Goal: Task Accomplishment & Management: Use online tool/utility

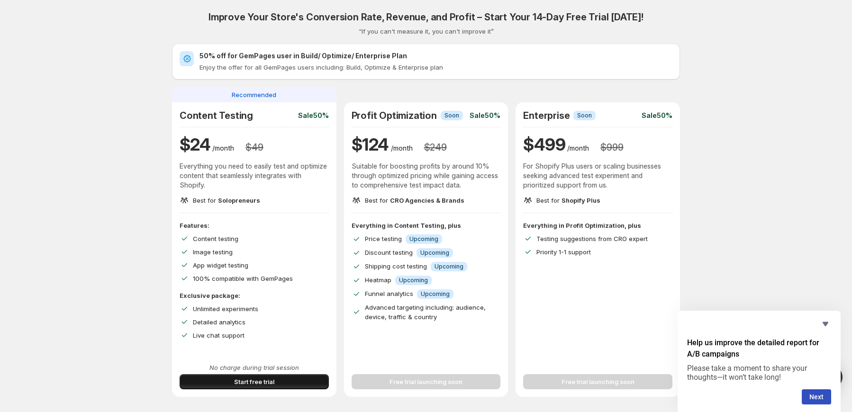
click at [262, 383] on span "Start free trial" at bounding box center [254, 381] width 40 height 9
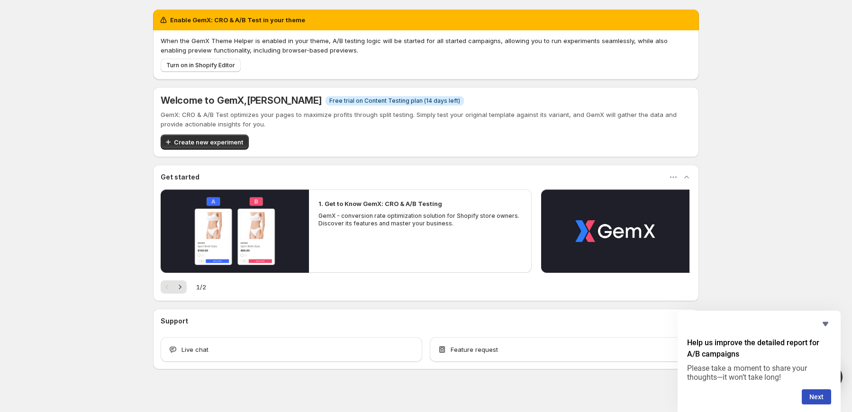
drag, startPoint x: 196, startPoint y: 141, endPoint x: 191, endPoint y: 144, distance: 5.8
click at [196, 141] on span "Create new experiment" at bounding box center [208, 141] width 69 height 9
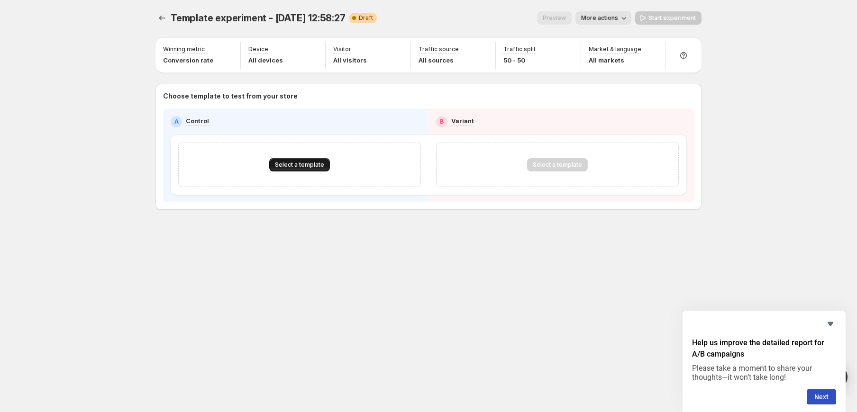
click at [289, 162] on span "Select a template" at bounding box center [299, 165] width 49 height 8
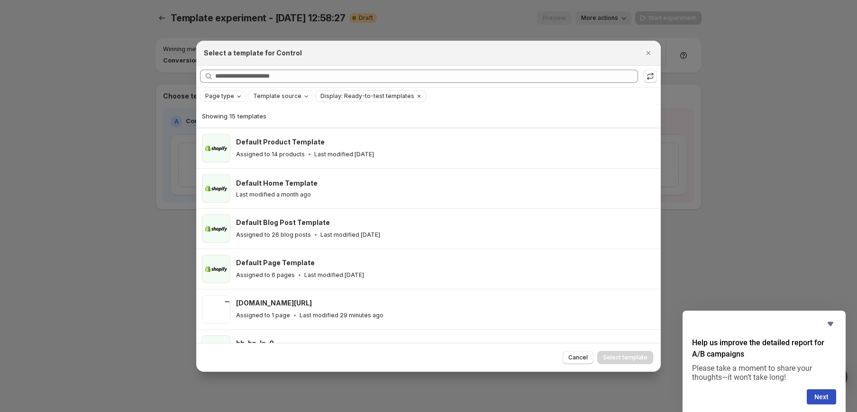
click at [224, 98] on span "Page type" at bounding box center [219, 96] width 29 height 8
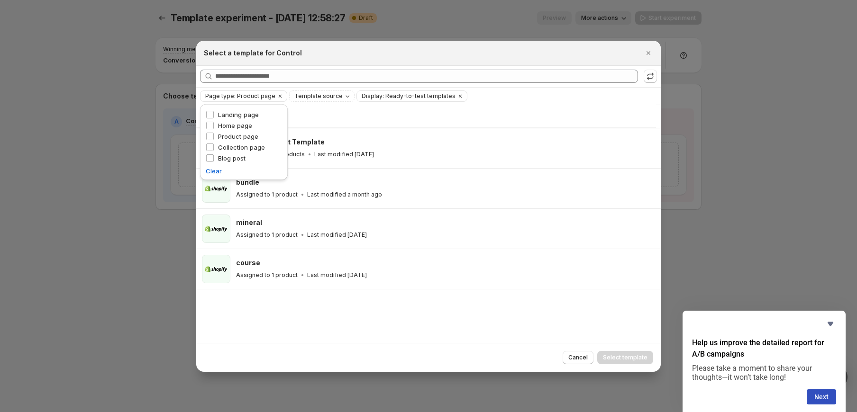
click at [256, 312] on div "Showing 4 templates Default Product Template Assigned to 14 products Last modif…" at bounding box center [428, 224] width 464 height 238
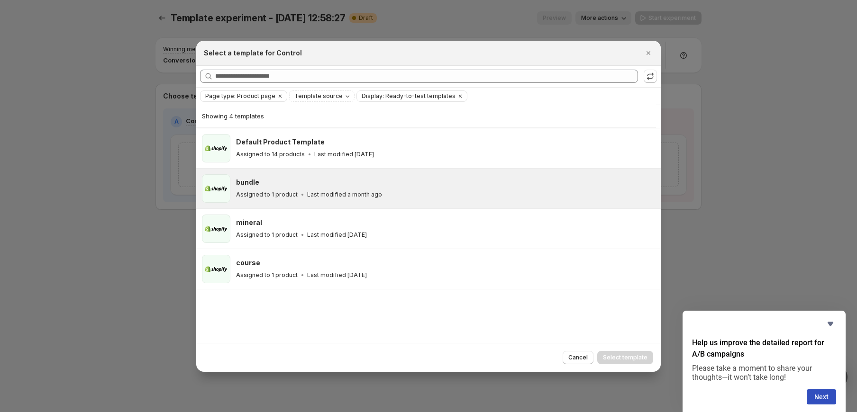
click at [278, 185] on div "bundle" at bounding box center [444, 182] width 416 height 9
click at [243, 182] on h3 "bundle" at bounding box center [247, 182] width 23 height 9
click at [290, 195] on p "Assigned to 1 product" at bounding box center [267, 195] width 62 height 8
click at [268, 182] on div "bundle" at bounding box center [444, 182] width 416 height 9
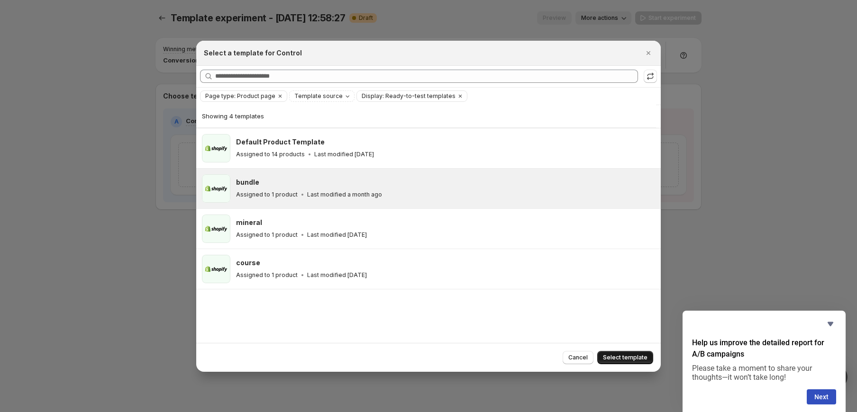
click at [623, 352] on button "Select template" at bounding box center [625, 357] width 56 height 13
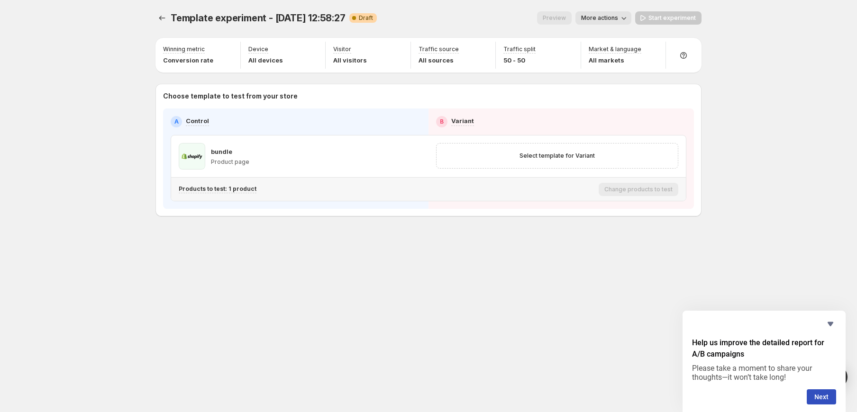
click at [237, 189] on p "Products to test: 1 product" at bounding box center [218, 189] width 78 height 8
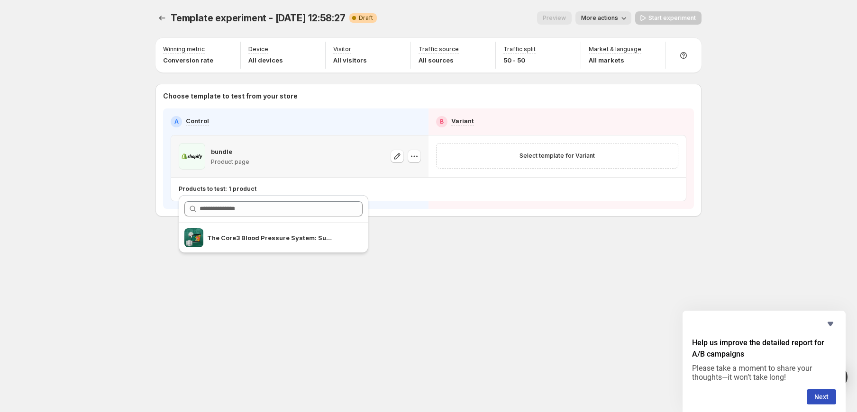
click at [228, 151] on p "bundle" at bounding box center [221, 151] width 21 height 9
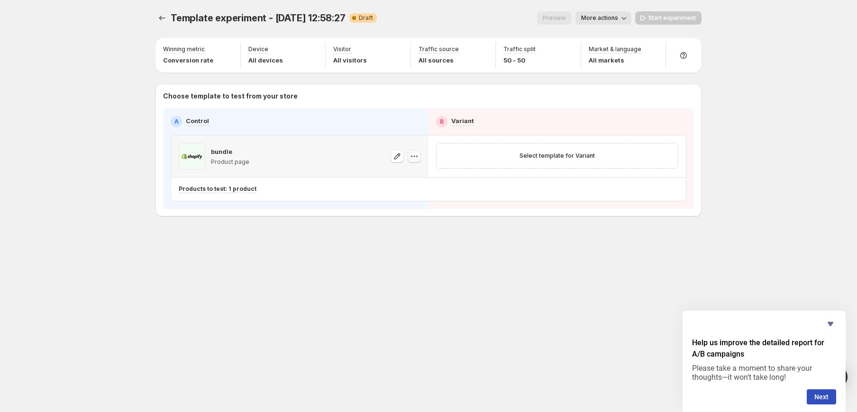
click at [409, 159] on button "button" at bounding box center [413, 156] width 13 height 13
click at [408, 170] on button "Change template" at bounding box center [417, 175] width 86 height 15
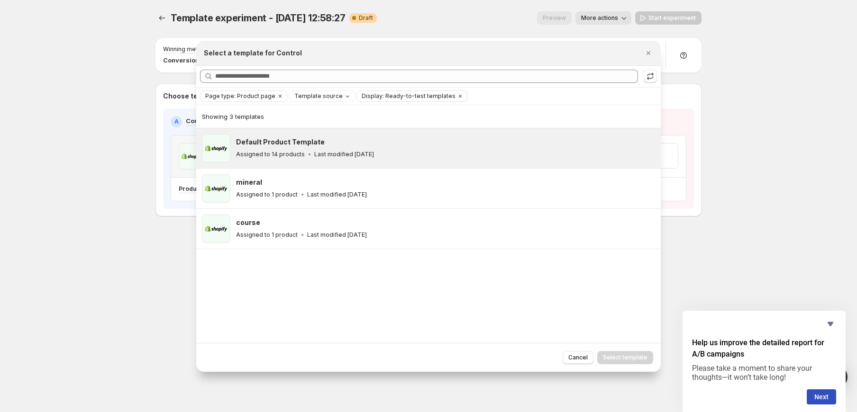
click at [336, 137] on div "Default Product Template" at bounding box center [444, 141] width 416 height 9
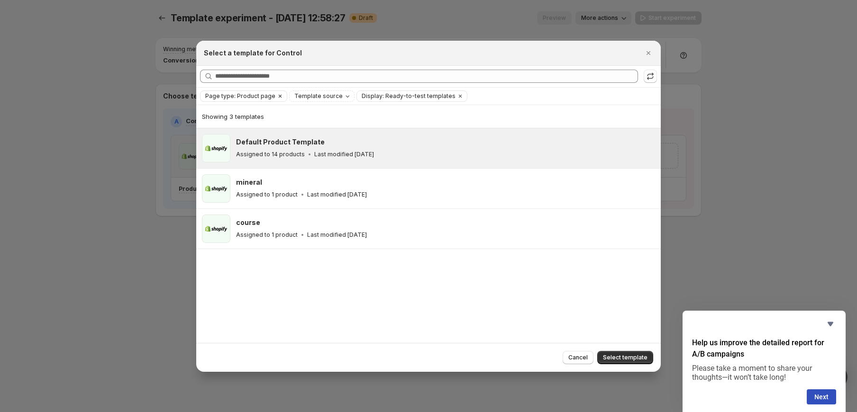
click at [276, 94] on icon "Clear" at bounding box center [280, 96] width 8 height 8
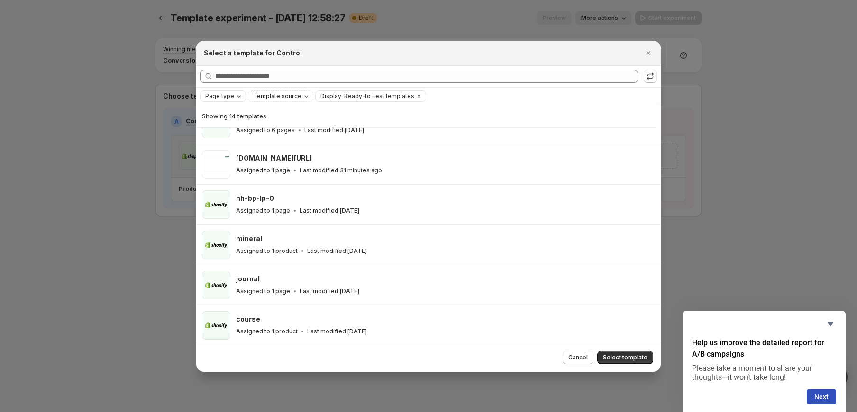
scroll to position [117, 0]
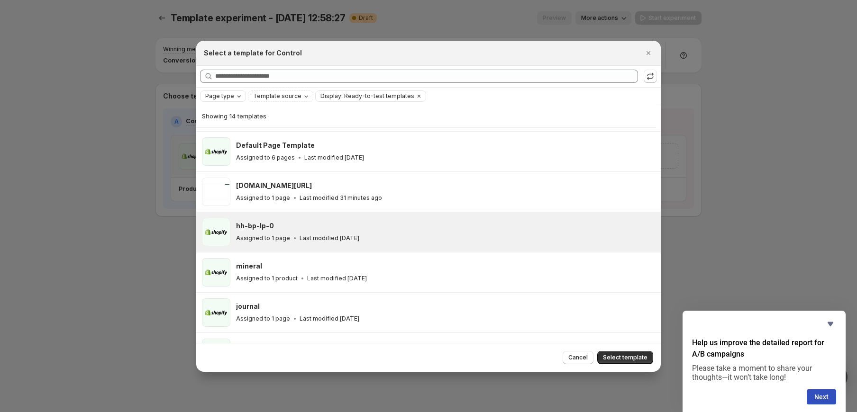
click at [295, 225] on div "hh-bp-lp-0" at bounding box center [444, 225] width 416 height 9
click at [615, 357] on span "Select template" at bounding box center [625, 358] width 45 height 8
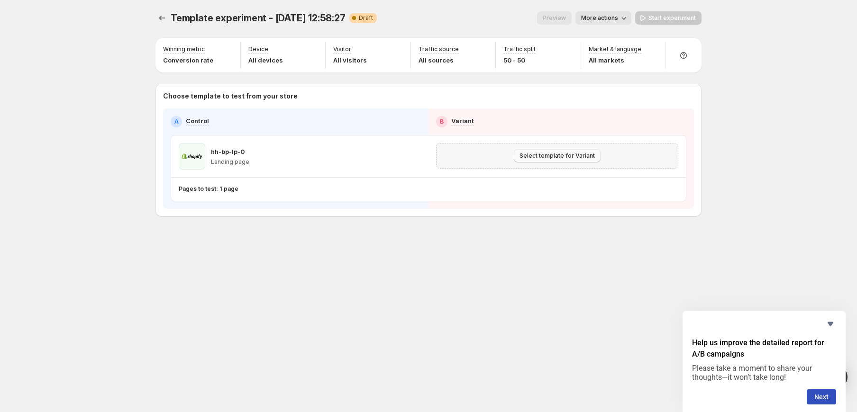
click at [534, 158] on span "Select template for Variant" at bounding box center [556, 156] width 75 height 8
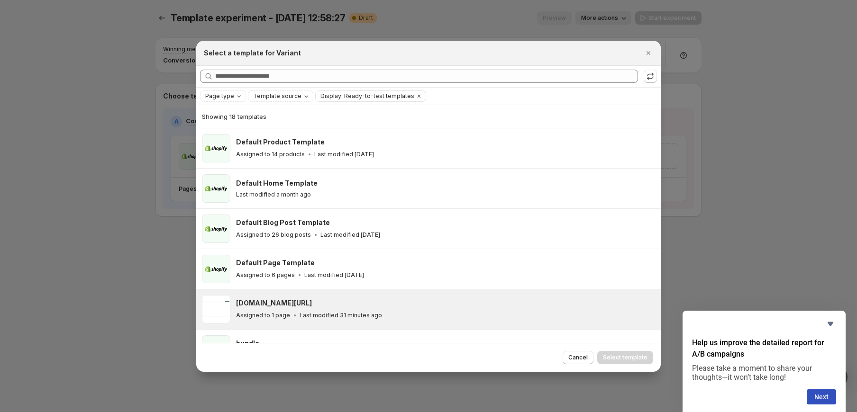
click at [388, 309] on div "core3vitality.com/hh-bp-lp-1 Assigned to 1 page Last modified 31 minutes ago" at bounding box center [444, 309] width 416 height 22
click at [620, 359] on span "Select template" at bounding box center [625, 358] width 45 height 8
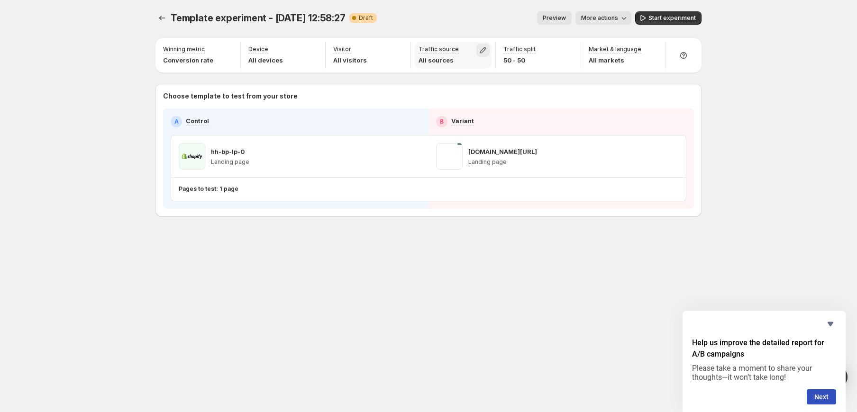
click at [479, 51] on icon "button" at bounding box center [482, 49] width 9 height 9
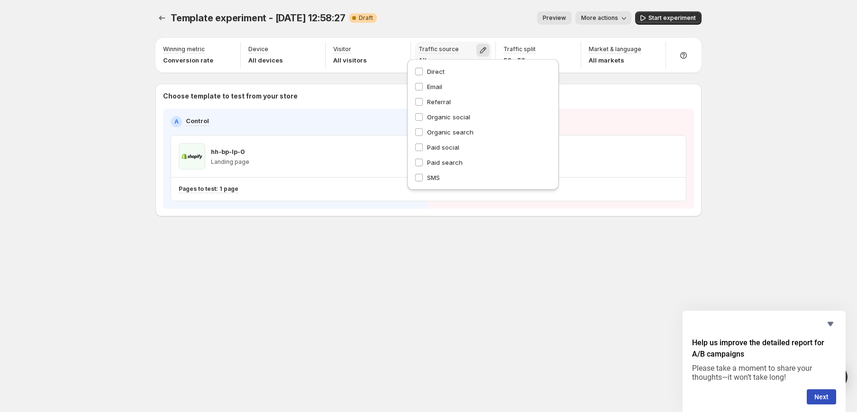
click at [479, 51] on icon "button" at bounding box center [482, 49] width 9 height 9
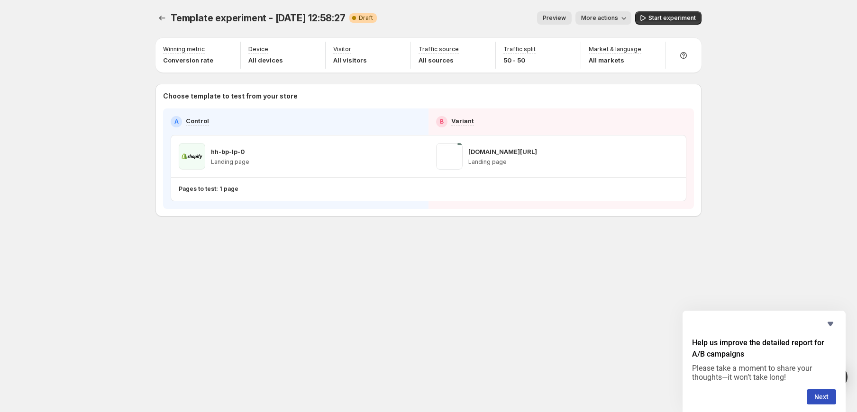
click at [611, 21] on span "More actions" at bounding box center [599, 18] width 37 height 8
click at [608, 67] on span "Copy live page link" at bounding box center [624, 70] width 56 height 8
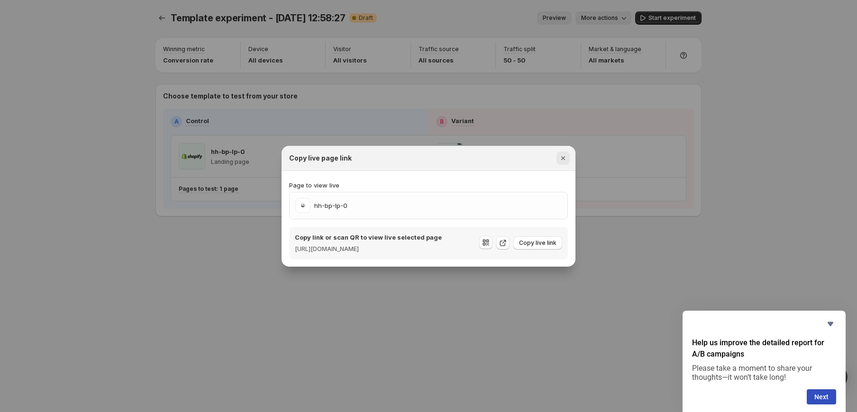
click at [566, 158] on icon "Close" at bounding box center [562, 158] width 9 height 9
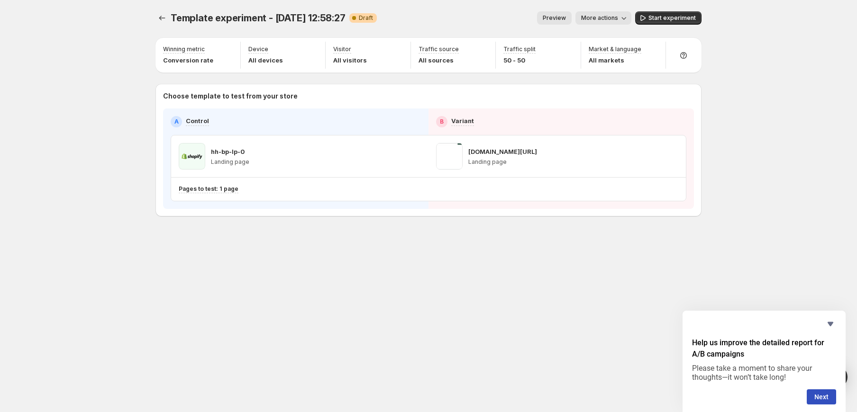
click at [569, 18] on button "Preview" at bounding box center [554, 17] width 35 height 13
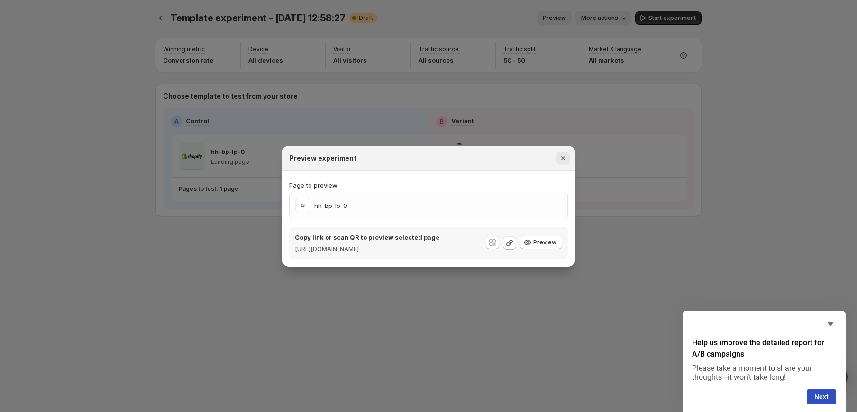
click at [565, 154] on icon "Close" at bounding box center [562, 158] width 9 height 9
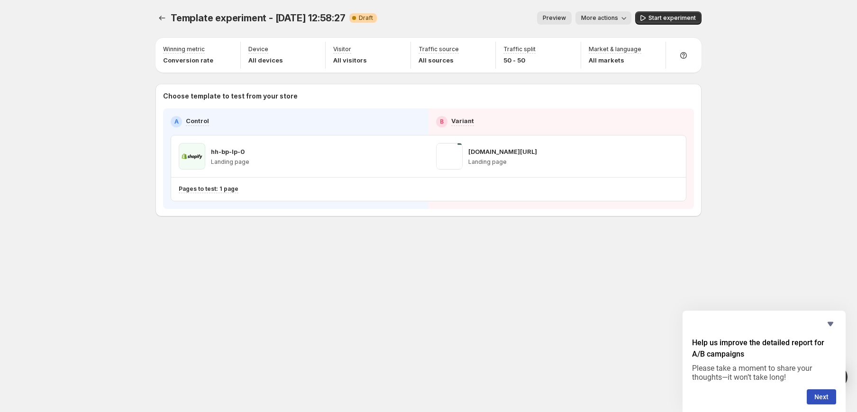
click at [96, 276] on div "Template experiment - Oct 8, 12:58:27. This page is ready Template experiment -…" at bounding box center [428, 206] width 857 height 412
click at [255, 20] on span "Template experiment - Oct 8, 12:58:27" at bounding box center [258, 17] width 175 height 11
click at [219, 20] on span "Template experiment - Oct 8, 12:58:27" at bounding box center [258, 17] width 175 height 11
click at [307, 17] on span "Template experiment - Oct 8, 12:58:27" at bounding box center [258, 17] width 175 height 11
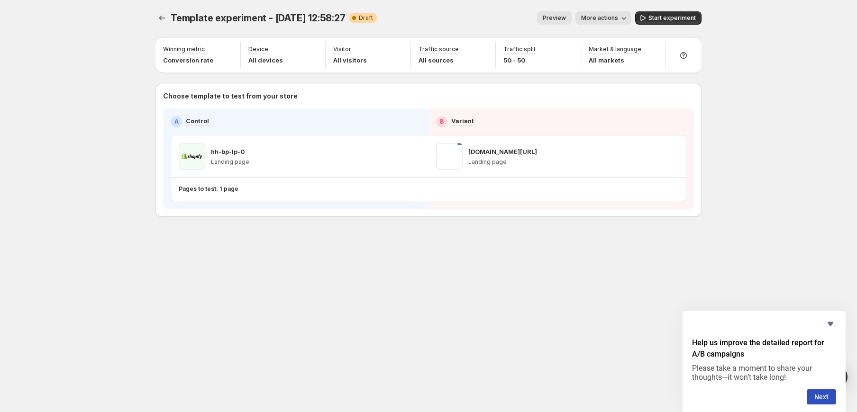
click at [222, 18] on span "Template experiment - Oct 8, 12:58:27" at bounding box center [258, 17] width 175 height 11
click at [297, 18] on span "Template experiment - Oct 8, 12:58:27" at bounding box center [258, 17] width 175 height 11
click at [675, 22] on button "Start experiment" at bounding box center [668, 17] width 66 height 13
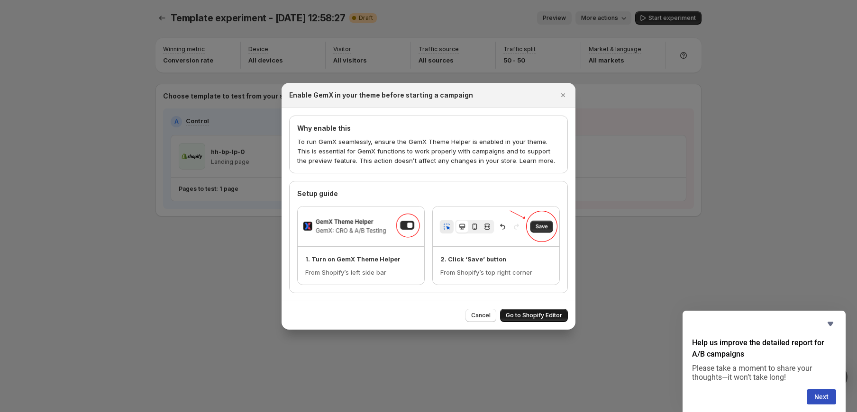
click at [524, 315] on span "Go to Shopify Editor" at bounding box center [534, 316] width 56 height 8
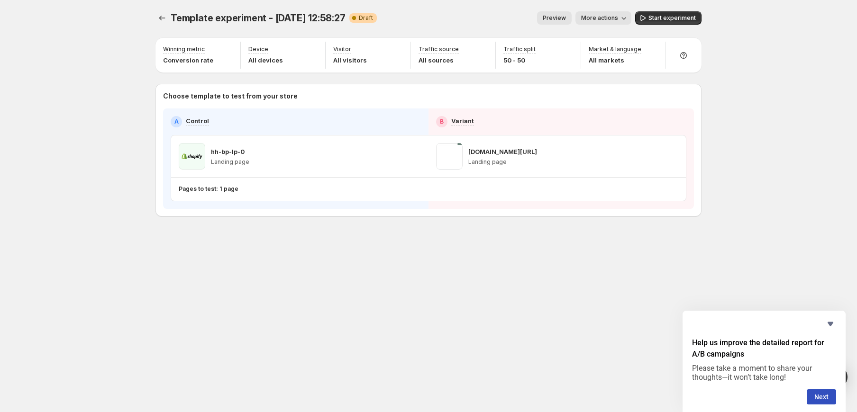
click at [228, 230] on div "Template experiment - Oct 8, 12:58:27. This page is ready Template experiment -…" at bounding box center [428, 134] width 569 height 268
click at [432, 218] on div "Template experiment - Oct 8, 12:58:27. This page is ready Template experiment -…" at bounding box center [428, 134] width 569 height 268
click at [370, 259] on div "Template experiment - Oct 8, 12:58:27. This page is ready Template experiment -…" at bounding box center [428, 134] width 569 height 268
click at [683, 54] on icon at bounding box center [682, 55] width 9 height 9
click at [751, 32] on div "Template experiment - Oct 8, 12:58:27. This page is ready Template experiment -…" at bounding box center [428, 206] width 857 height 412
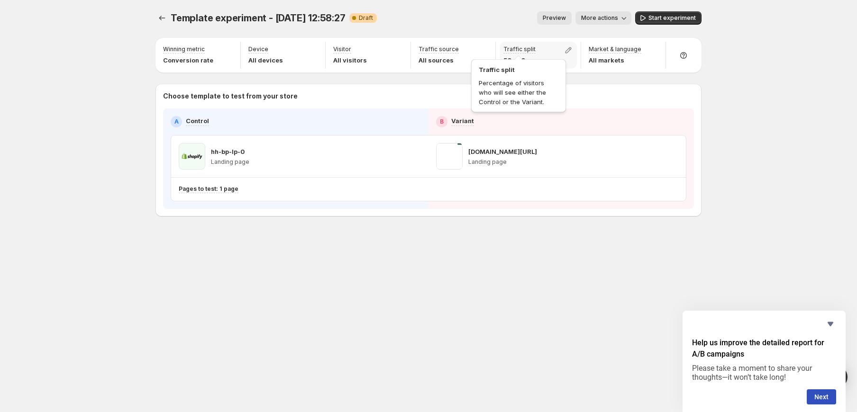
click at [530, 50] on p "Traffic split" at bounding box center [519, 49] width 32 height 8
click at [570, 52] on icon "button" at bounding box center [567, 49] width 9 height 9
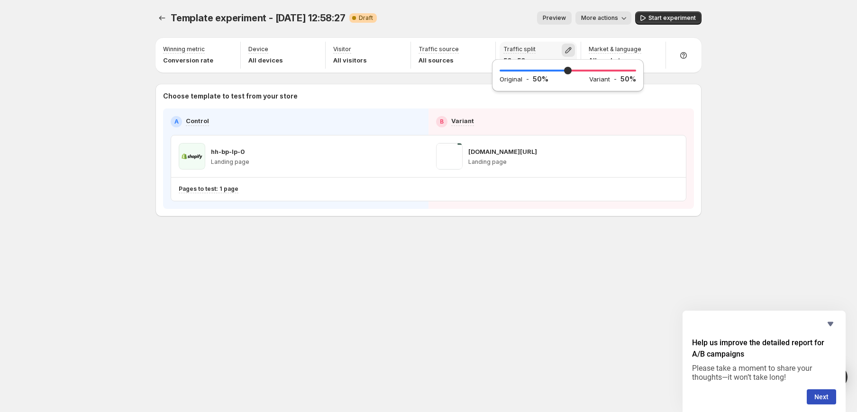
click at [570, 52] on icon "button" at bounding box center [567, 49] width 9 height 9
click at [486, 51] on icon "button" at bounding box center [482, 49] width 9 height 9
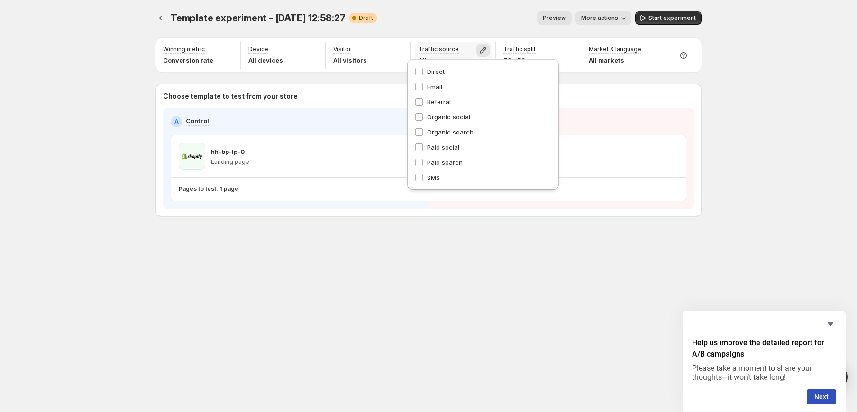
click at [486, 51] on icon "button" at bounding box center [482, 49] width 9 height 9
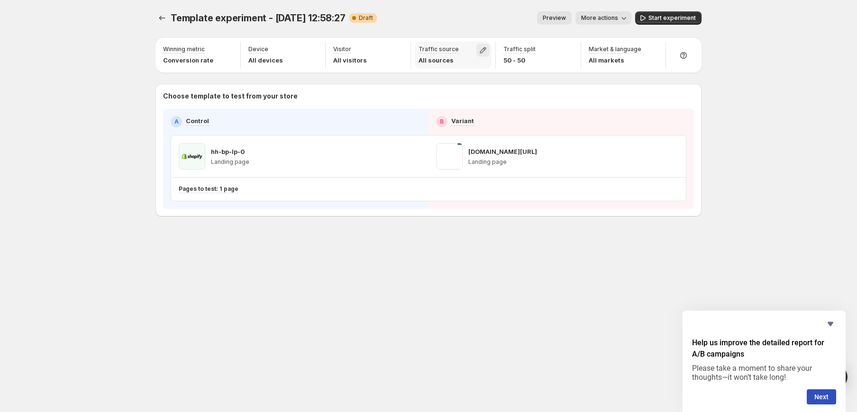
click at [483, 49] on icon "button" at bounding box center [483, 50] width 6 height 6
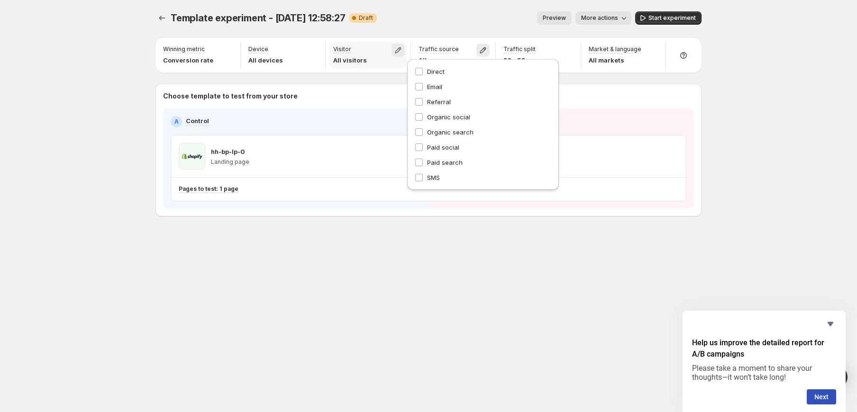
click at [401, 47] on icon "button" at bounding box center [397, 49] width 9 height 9
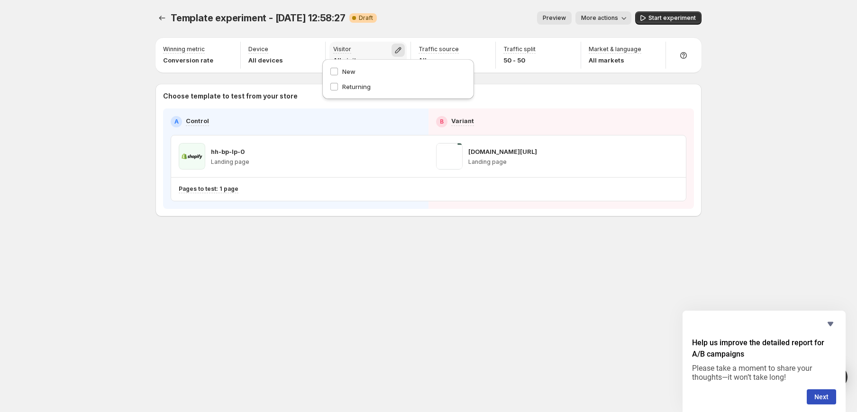
click at [401, 47] on icon "button" at bounding box center [397, 49] width 9 height 9
click at [312, 49] on icon "button" at bounding box center [313, 50] width 6 height 6
click at [226, 53] on icon "button" at bounding box center [228, 50] width 6 height 6
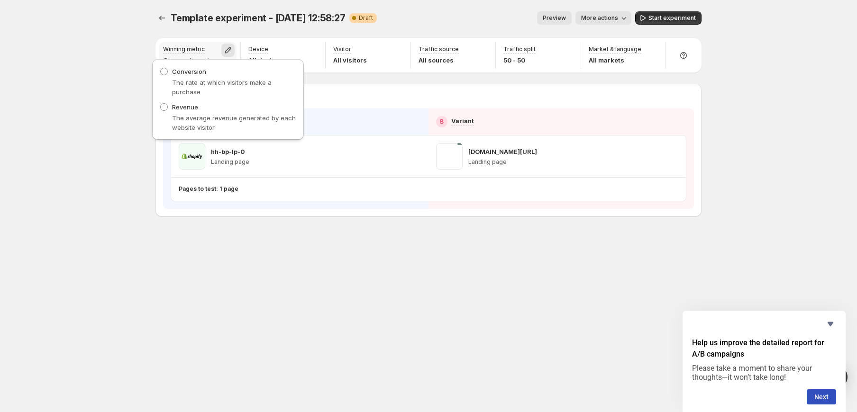
click at [226, 53] on icon "button" at bounding box center [228, 50] width 6 height 6
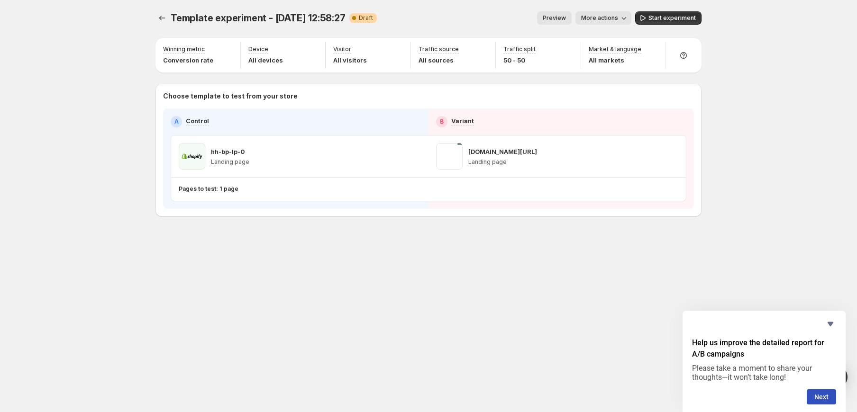
click at [344, 284] on div "Template experiment - Oct 8, 12:58:27. This page is ready Template experiment -…" at bounding box center [428, 206] width 569 height 412
click at [180, 233] on div "Template experiment - Oct 8, 12:58:27. This page is ready Template experiment -…" at bounding box center [428, 134] width 569 height 268
click at [226, 188] on p "Pages to test: 1 page" at bounding box center [209, 189] width 60 height 8
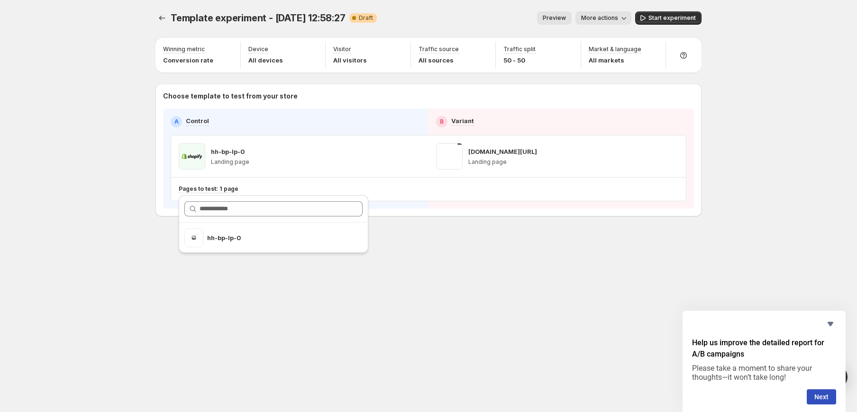
click at [479, 233] on div "Template experiment - Oct 8, 12:58:27. This page is ready Template experiment -…" at bounding box center [428, 134] width 569 height 268
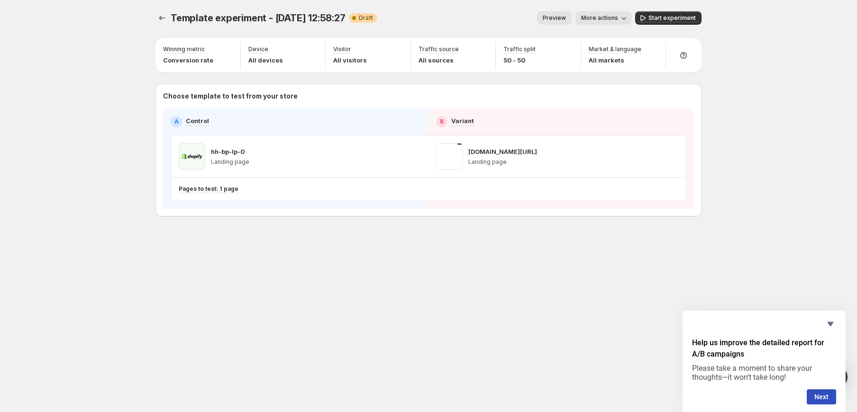
click at [626, 21] on icon "button" at bounding box center [623, 17] width 9 height 9
click at [617, 69] on span "Copy live page link" at bounding box center [624, 70] width 56 height 8
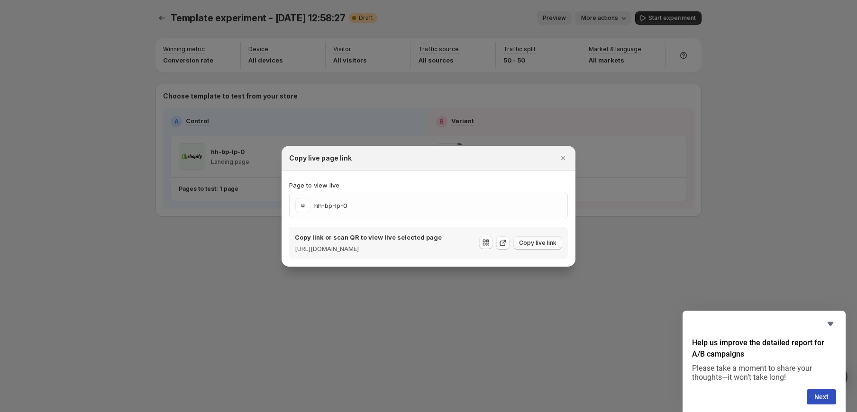
click at [550, 240] on span "Copy live link" at bounding box center [537, 243] width 37 height 8
